Goal: Task Accomplishment & Management: Use online tool/utility

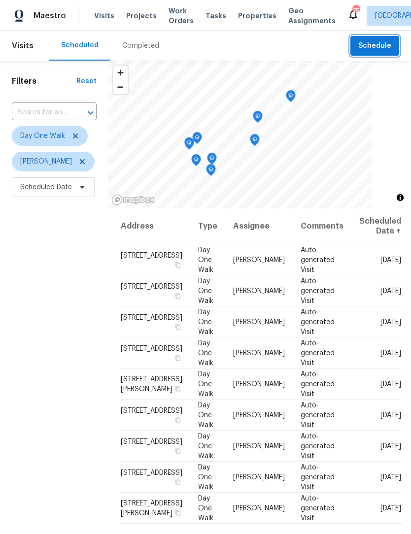
click at [380, 52] on button "Schedule" at bounding box center [374, 46] width 49 height 20
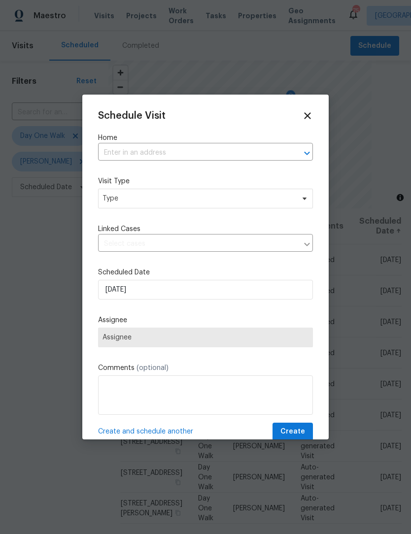
click at [185, 154] on input "text" at bounding box center [191, 152] width 187 height 15
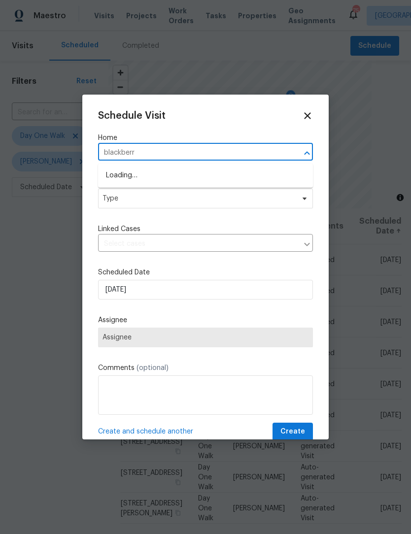
type input "blackberry"
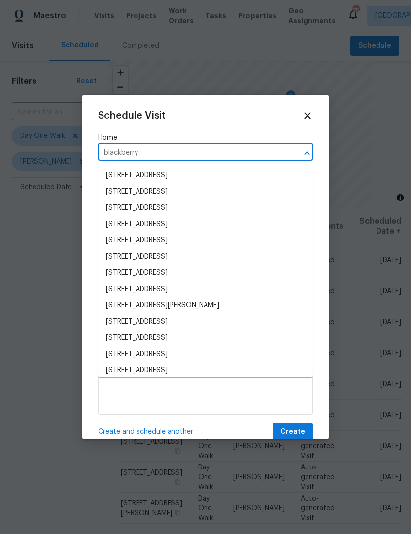
click at [190, 318] on li "6095 Blackberry Ln, Buford, GA 30518" at bounding box center [205, 322] width 215 height 16
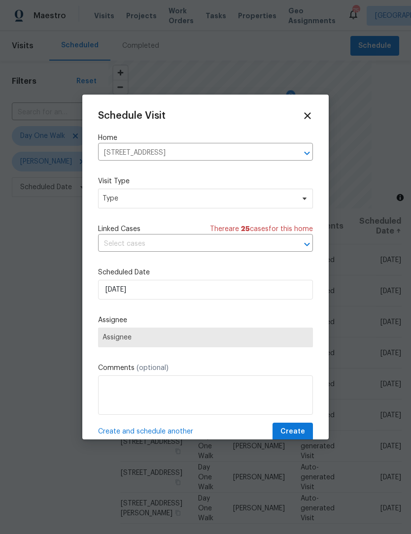
click at [284, 341] on span "Assignee" at bounding box center [206, 338] width 206 height 8
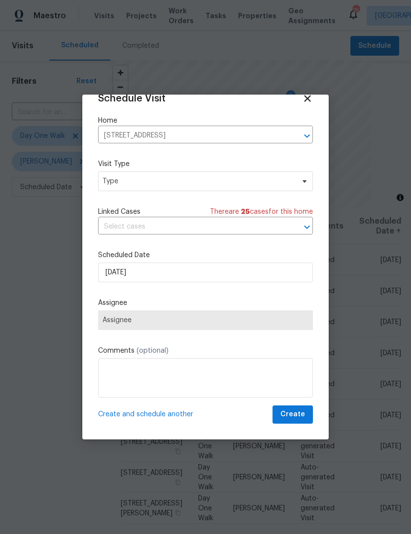
scroll to position [19, 0]
click at [189, 378] on textarea at bounding box center [205, 377] width 215 height 39
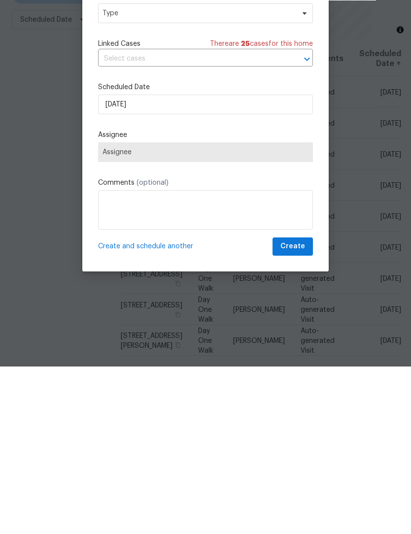
click at [191, 316] on span "Assignee" at bounding box center [206, 320] width 206 height 8
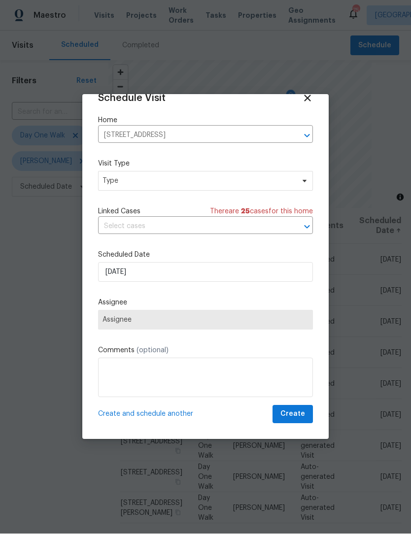
click at [160, 321] on span "Assignee" at bounding box center [206, 320] width 206 height 8
click at [210, 176] on span "Type" at bounding box center [199, 181] width 192 height 10
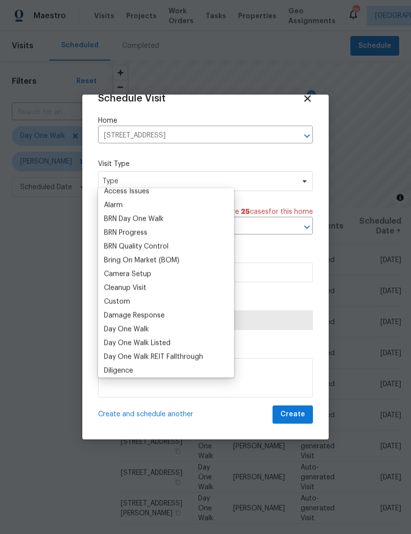
scroll to position [0, 0]
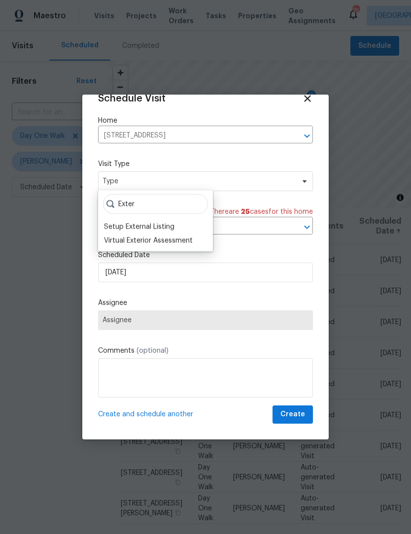
type input "Exter"
click at [171, 226] on div "Setup External Listing" at bounding box center [139, 227] width 70 height 10
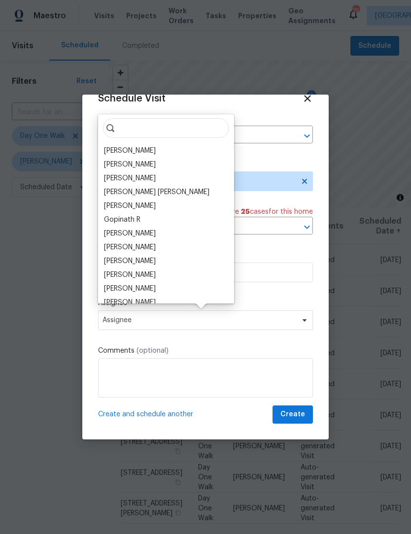
click at [139, 149] on div "[PERSON_NAME]" at bounding box center [130, 151] width 52 height 10
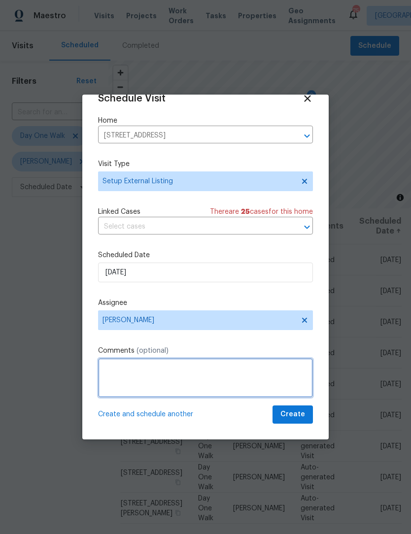
click at [209, 365] on textarea at bounding box center [205, 377] width 215 height 39
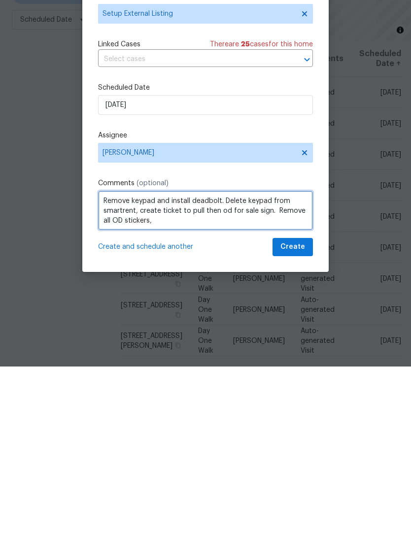
type textarea "Remove keypad and install deadbolt. Delete keypad from smartrent, create ticket…"
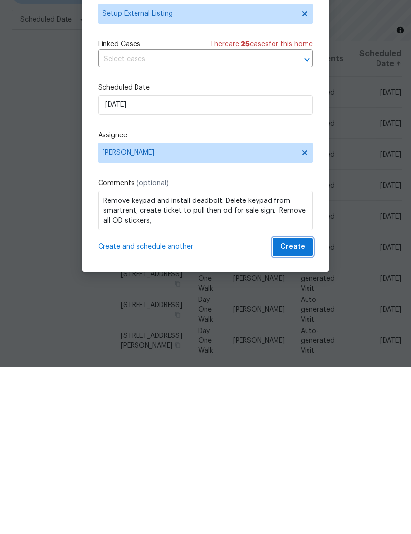
click at [299, 409] on span "Create" at bounding box center [292, 415] width 25 height 12
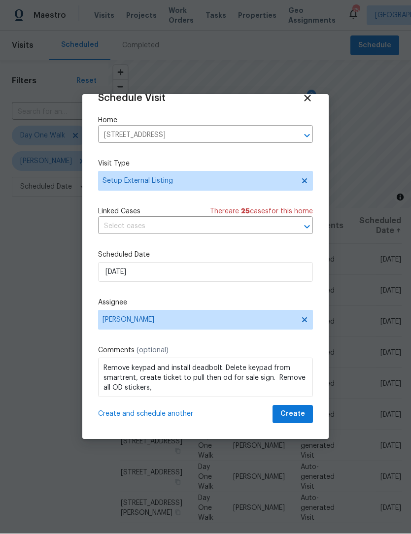
scroll to position [0, 0]
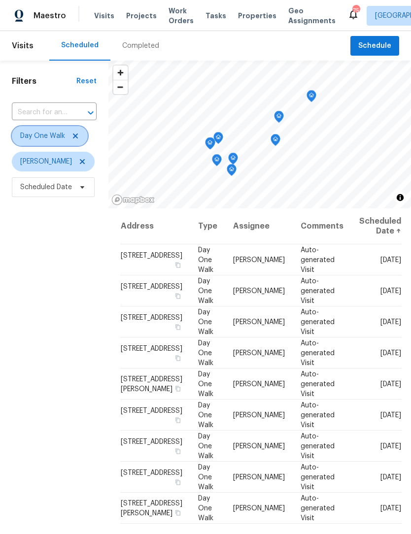
click at [78, 134] on icon at bounding box center [75, 136] width 8 height 8
